Goal: Transaction & Acquisition: Purchase product/service

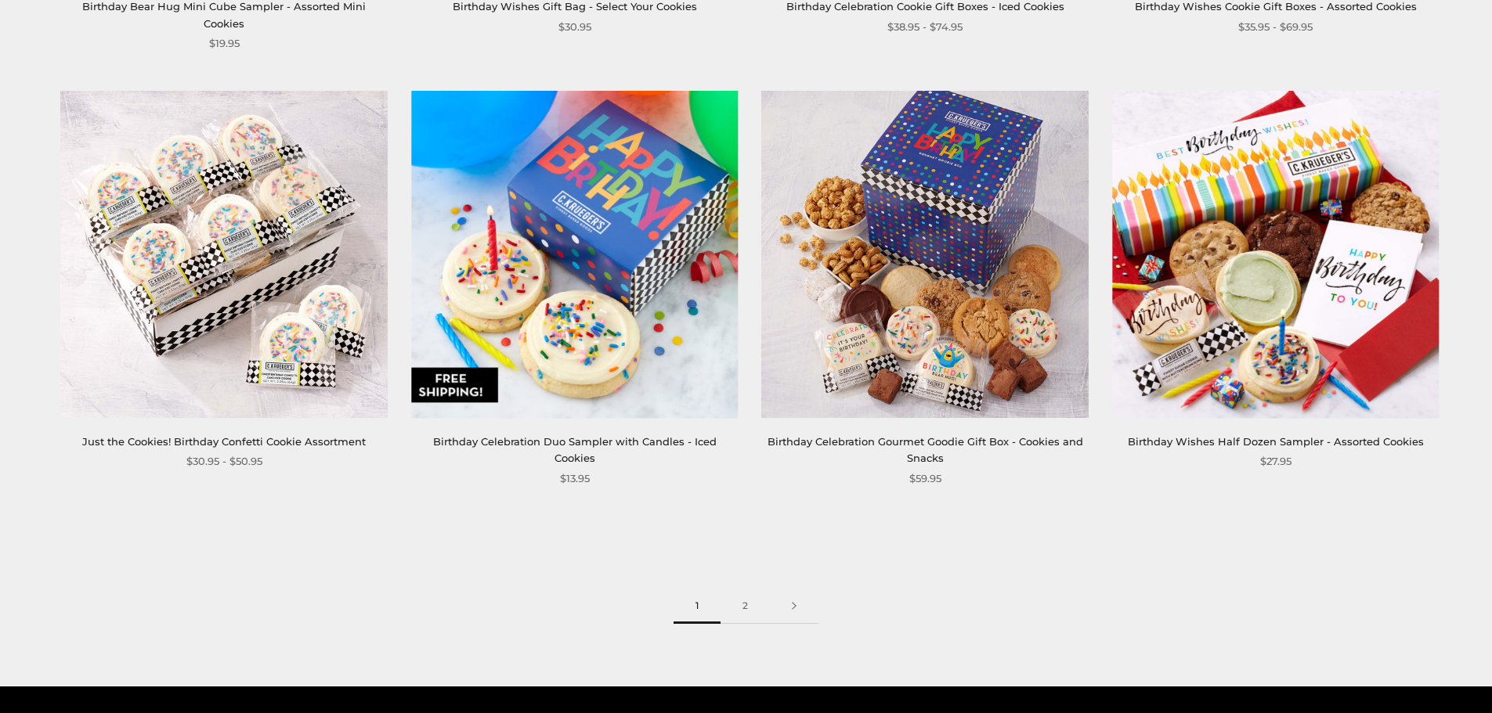
scroll to position [2506, 0]
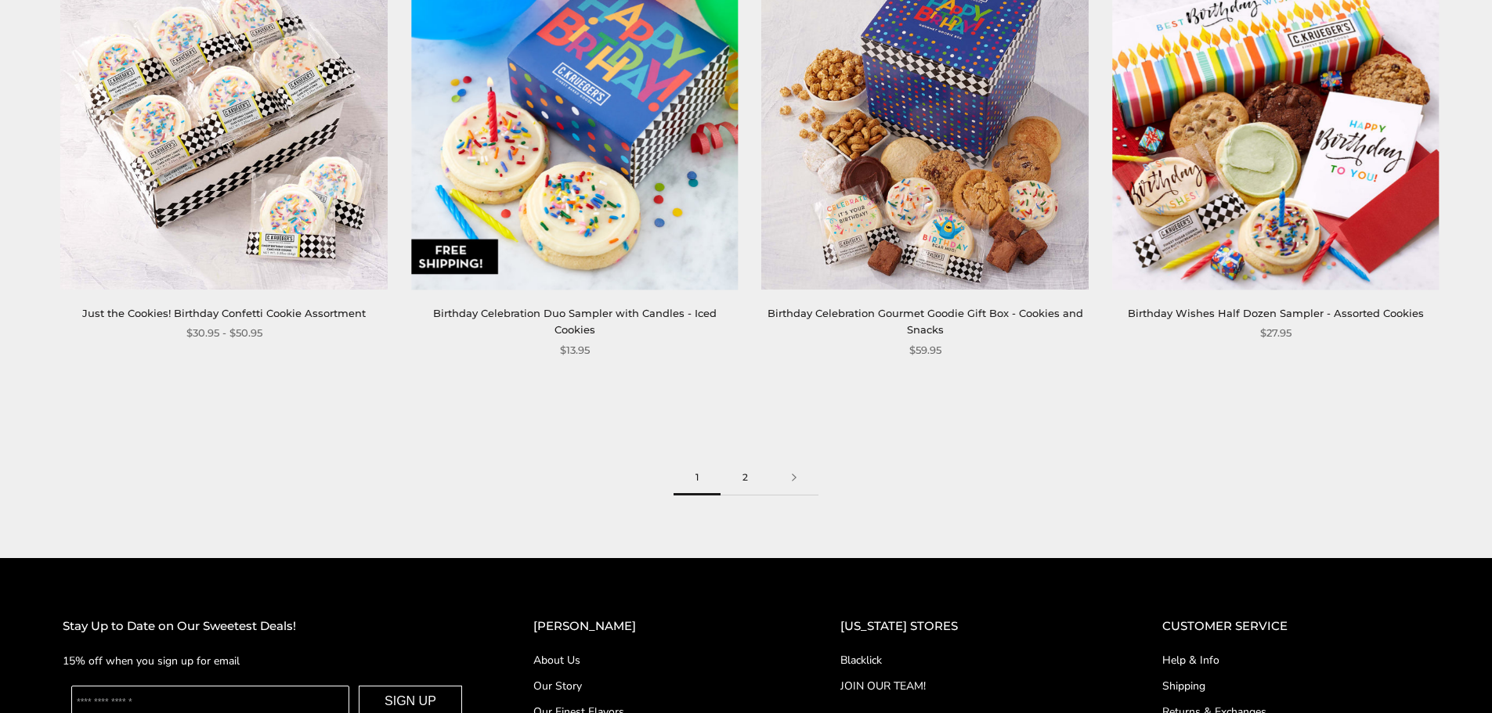
click at [738, 460] on link "2" at bounding box center [744, 477] width 49 height 35
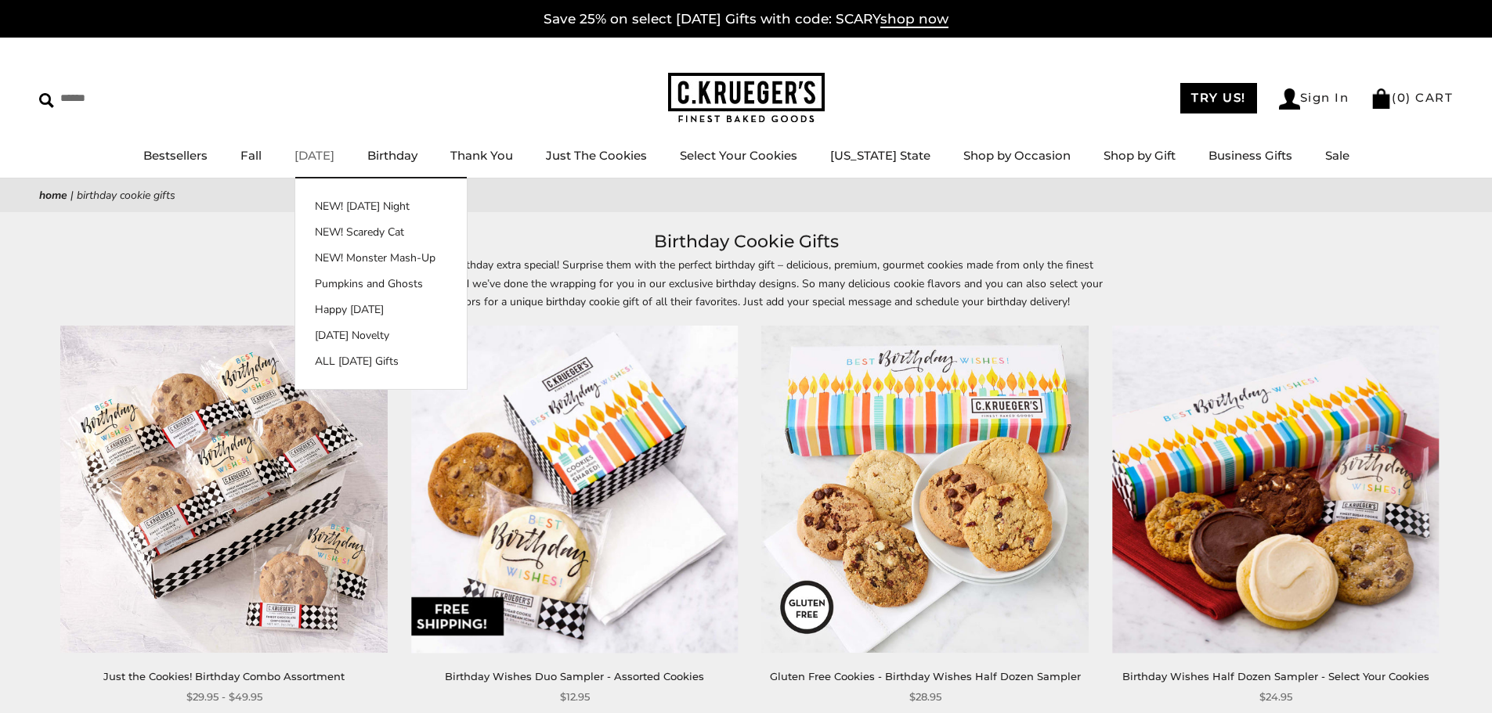
click at [329, 154] on link "[DATE]" at bounding box center [314, 155] width 40 height 15
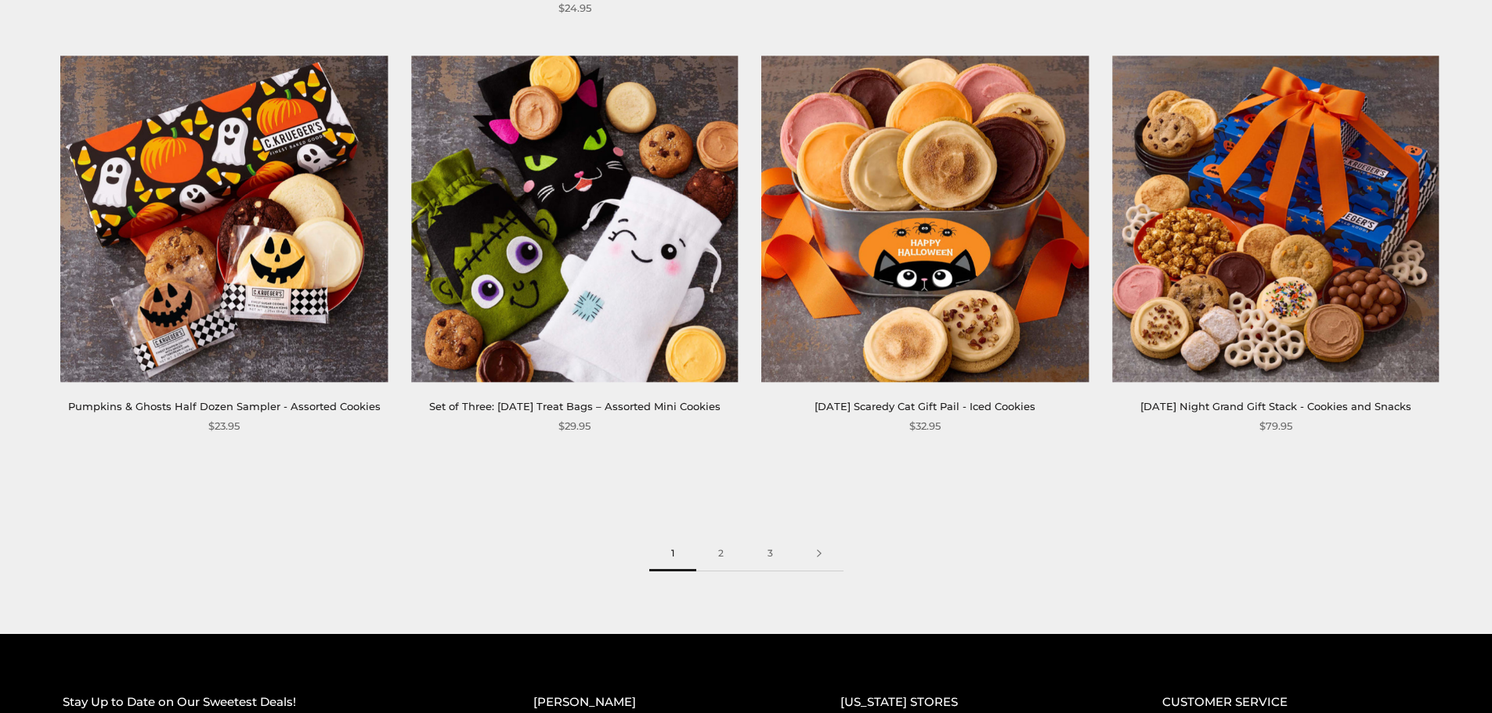
scroll to position [2428, 0]
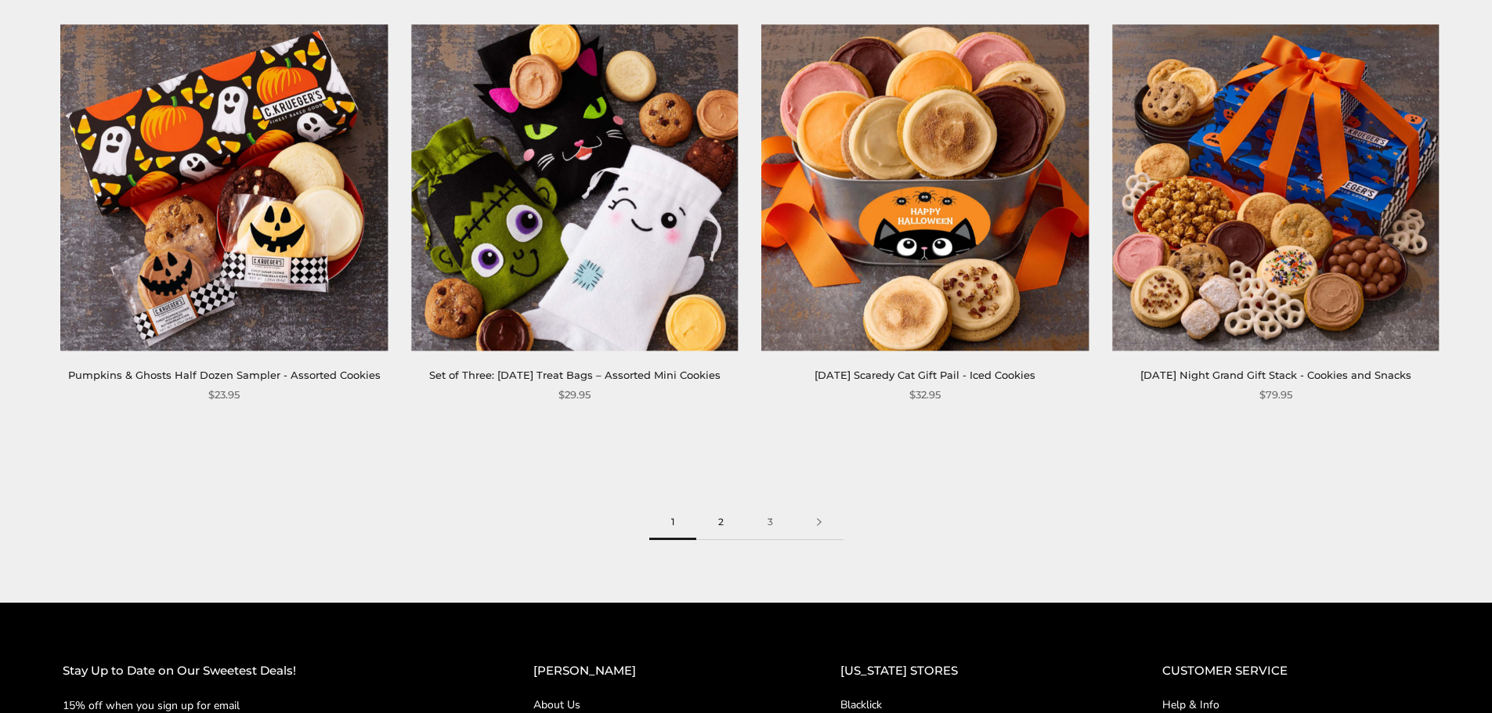
click at [720, 537] on link "2" at bounding box center [720, 522] width 49 height 35
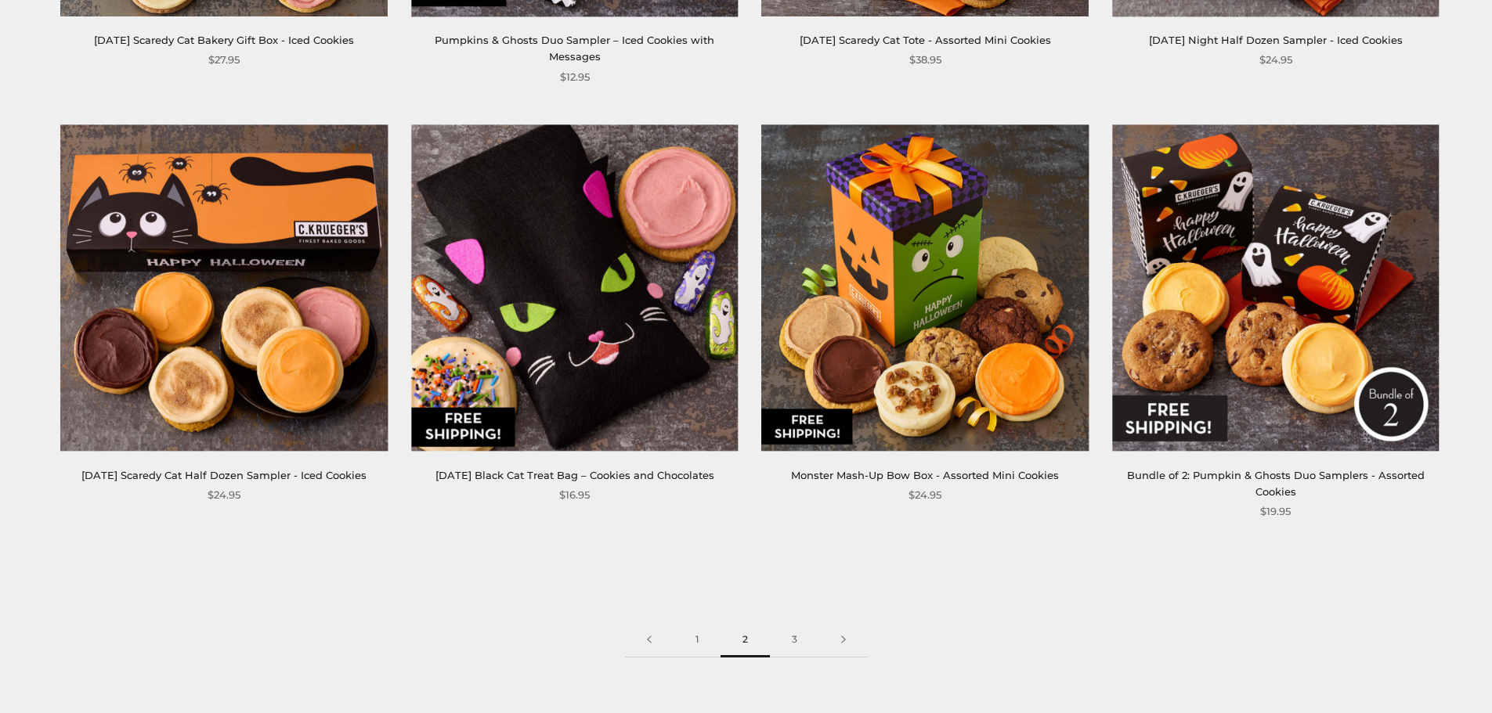
scroll to position [2349, 0]
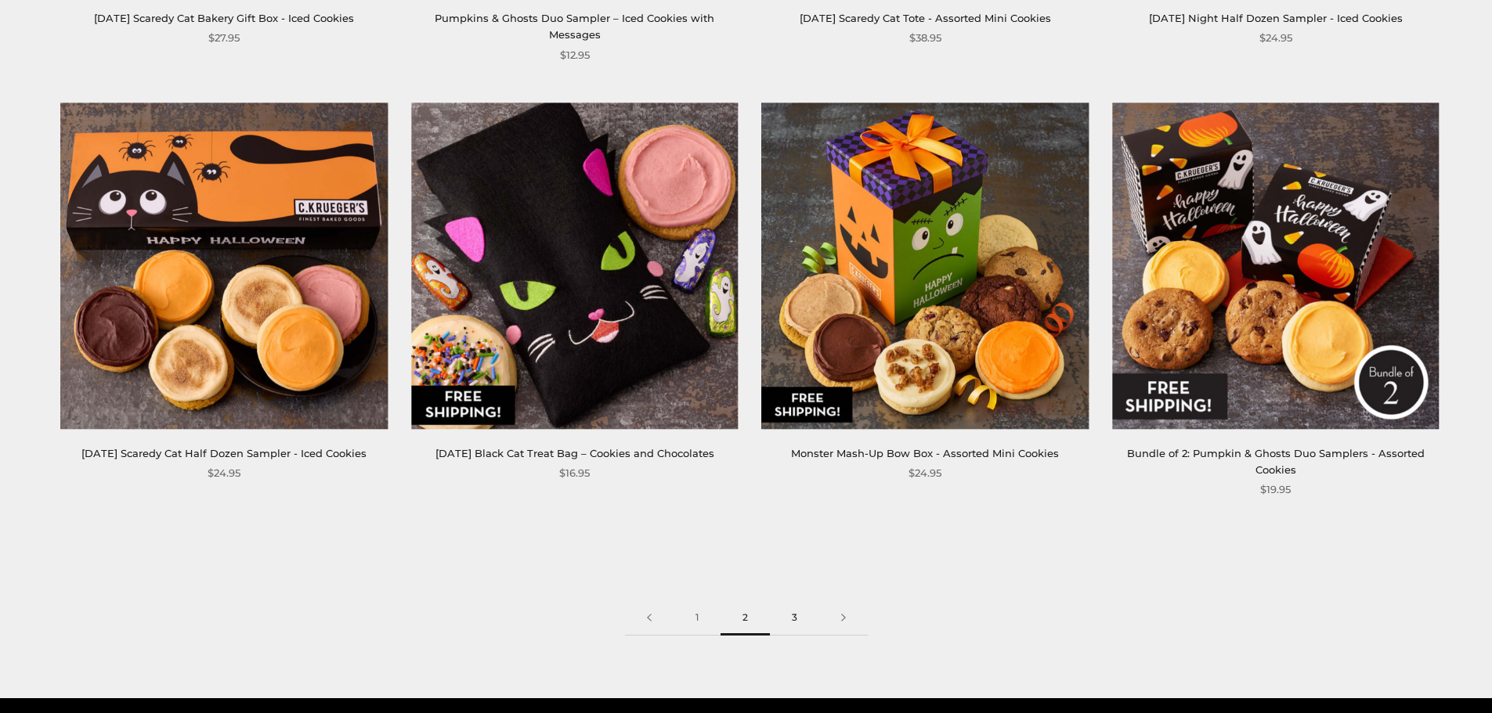
click at [791, 601] on link "3" at bounding box center [794, 618] width 49 height 35
